Goal: Task Accomplishment & Management: Manage account settings

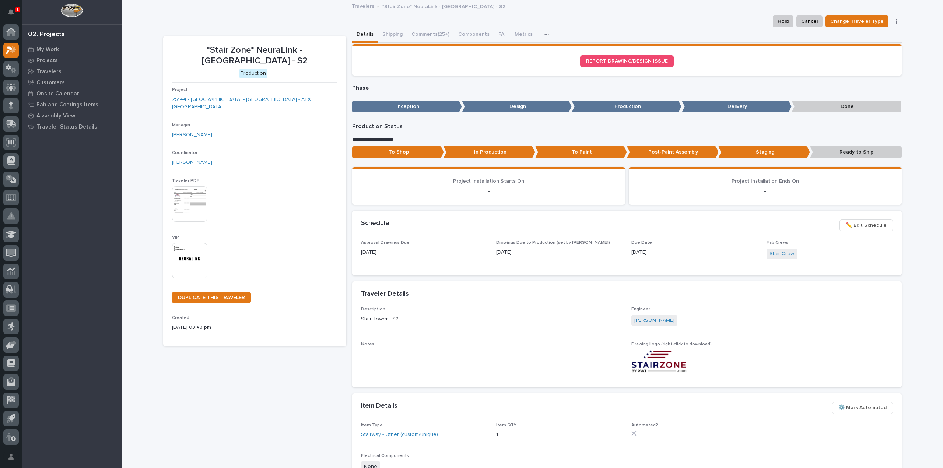
click at [175, 249] on img at bounding box center [189, 260] width 35 height 35
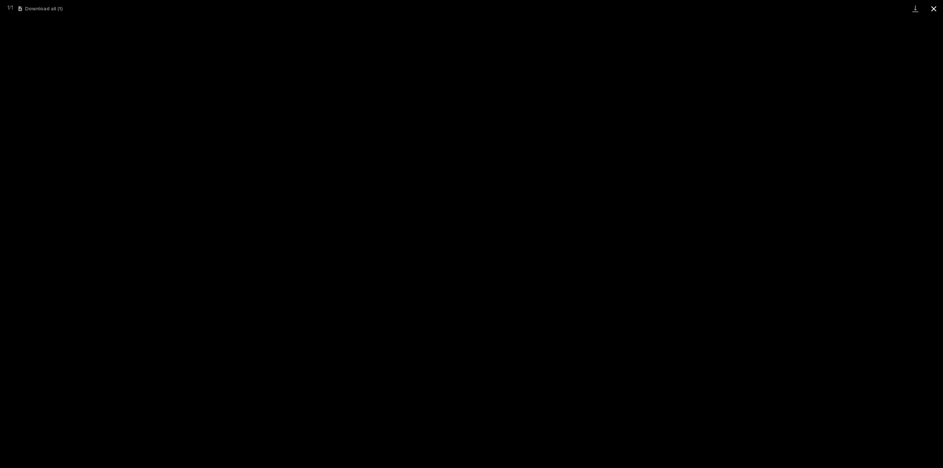
click at [933, 11] on button "Close gallery" at bounding box center [934, 8] width 18 height 17
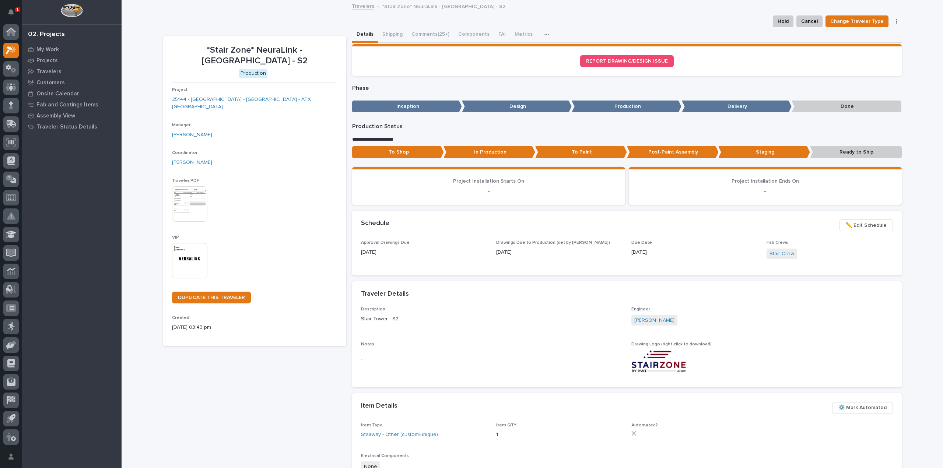
click at [853, 152] on p "Ready to Ship" at bounding box center [856, 152] width 92 height 12
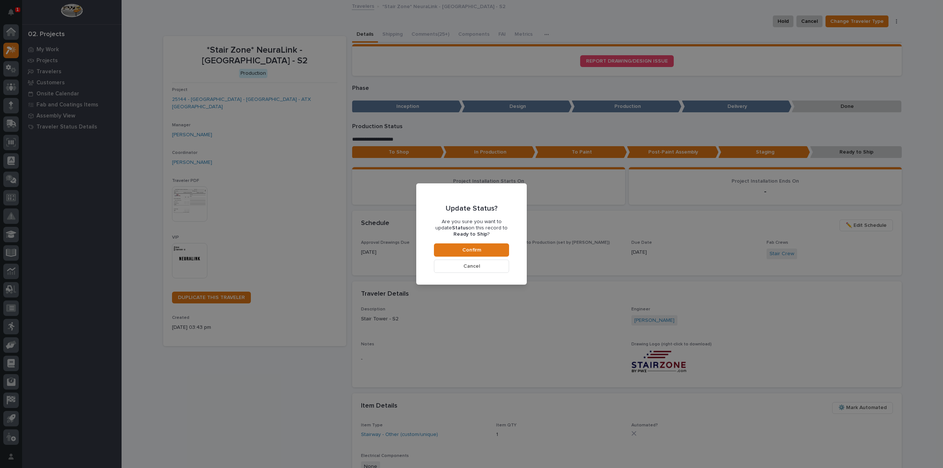
click at [763, 84] on div "Update Status? Are you sure you want to update Status on this record to Ready t…" at bounding box center [471, 234] width 943 height 468
click at [477, 266] on span "Cancel" at bounding box center [471, 266] width 17 height 7
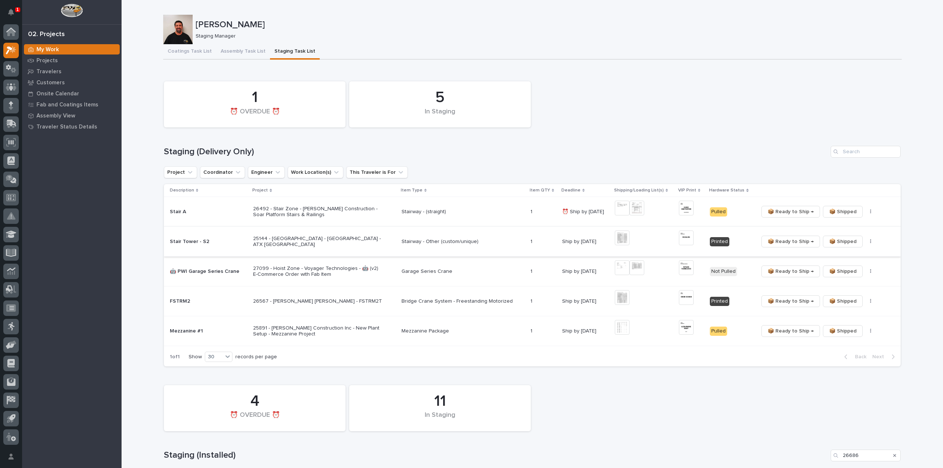
click at [866, 243] on button "button" at bounding box center [871, 241] width 10 height 5
click at [845, 269] on span "🔩 Hardware" at bounding box center [839, 268] width 31 height 9
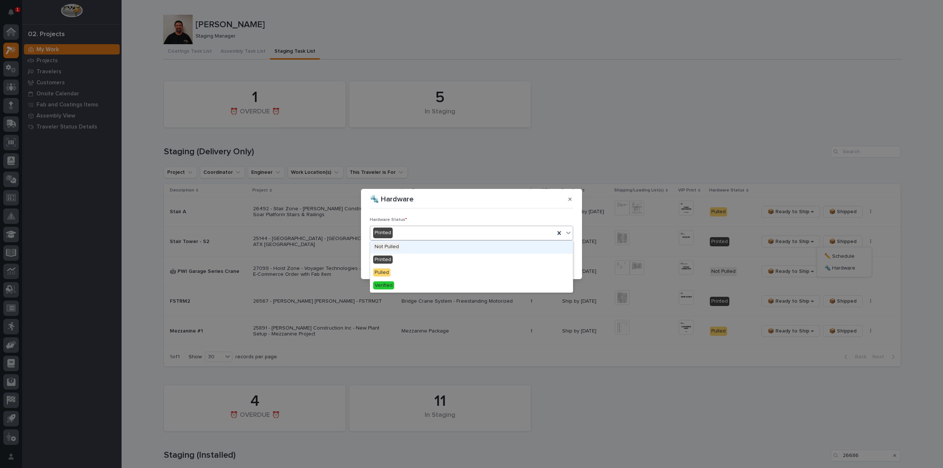
click at [480, 235] on div "Printed" at bounding box center [462, 233] width 185 height 12
click at [449, 285] on div "Verified" at bounding box center [471, 286] width 203 height 13
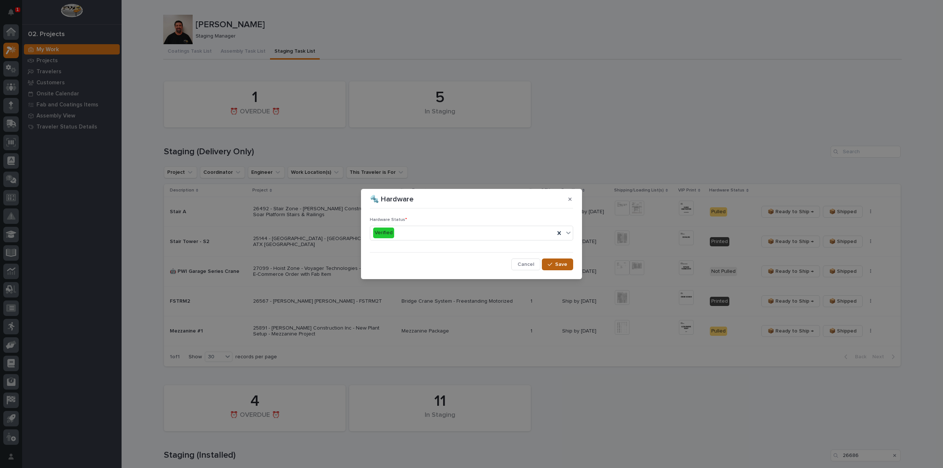
click at [567, 266] on span "Save" at bounding box center [561, 264] width 12 height 7
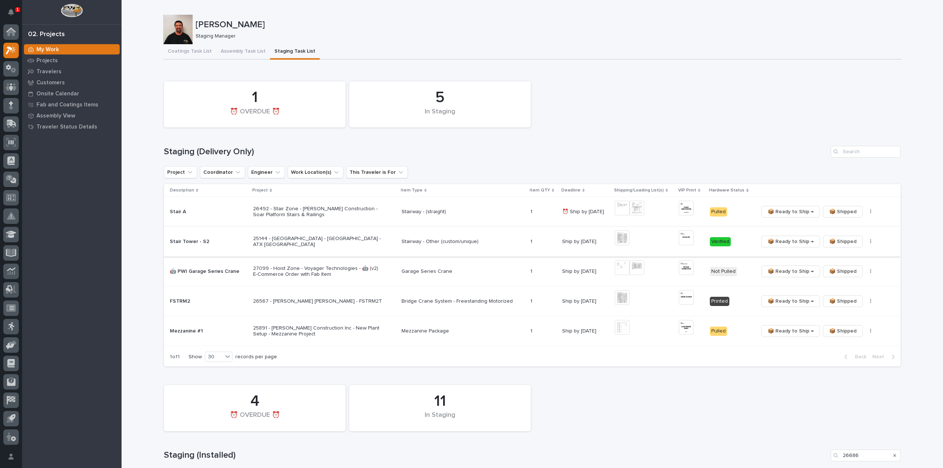
click at [796, 242] on span "📦 Ready to Ship →" at bounding box center [791, 241] width 46 height 9
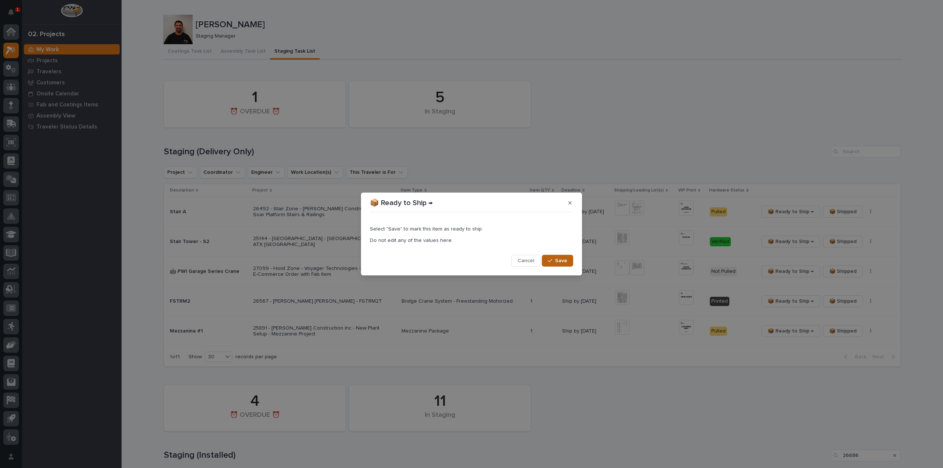
drag, startPoint x: 571, startPoint y: 262, endPoint x: 646, endPoint y: 109, distance: 170.8
click at [571, 262] on button "Save" at bounding box center [557, 261] width 31 height 12
